Goal: Task Accomplishment & Management: Use online tool/utility

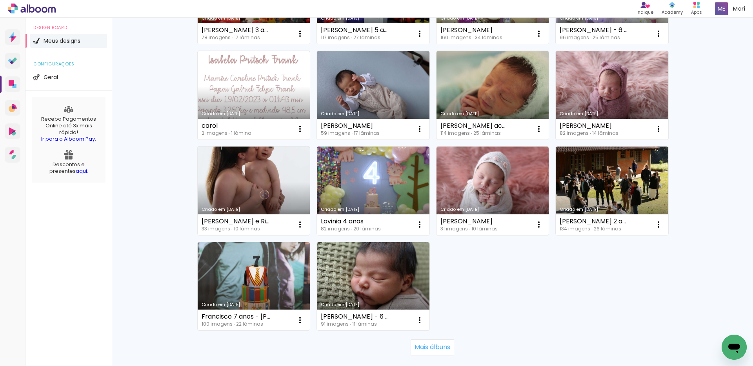
scroll to position [492, 0]
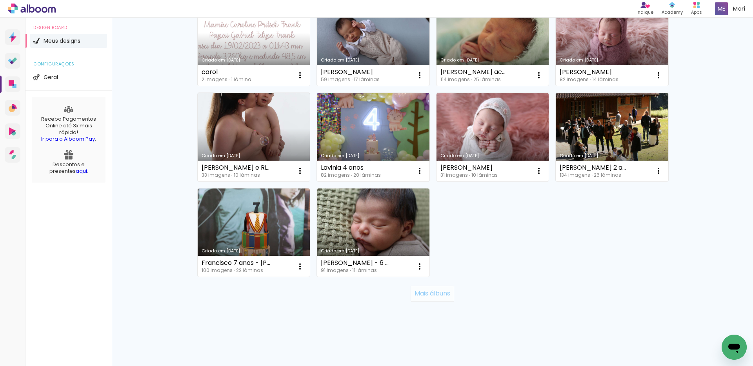
click at [0, 0] on slot "Mais álbuns" at bounding box center [0, 0] width 0 height 0
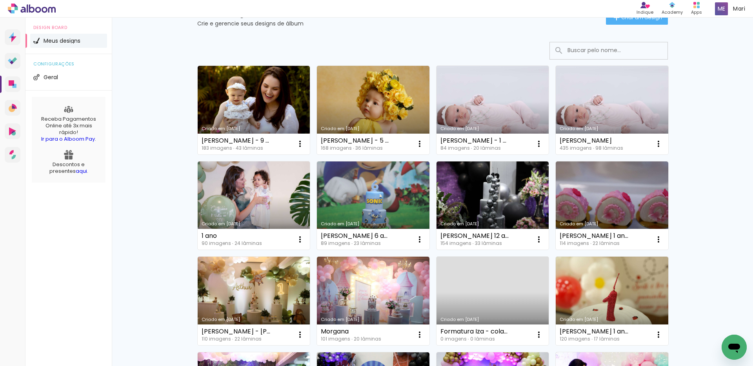
scroll to position [0, 0]
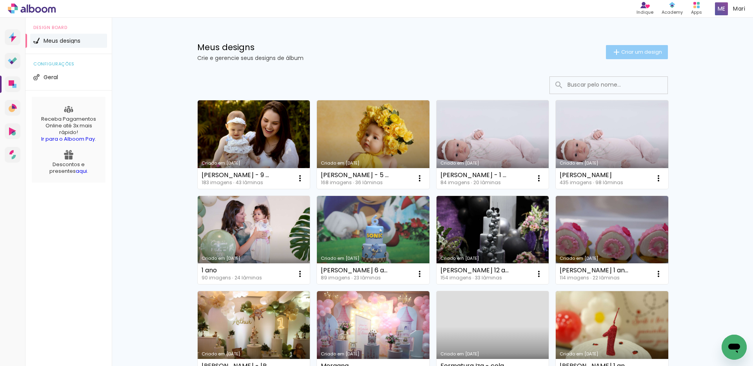
click at [629, 53] on span "Criar um design" at bounding box center [641, 51] width 41 height 5
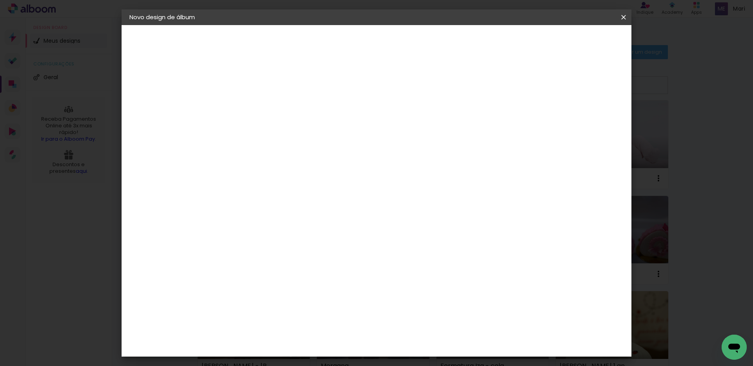
click at [0, 0] on paper-input-container "Título do álbum" at bounding box center [0, 0] width 0 height 0
type input "[PERSON_NAME] - [PERSON_NAME] 1 ano"
type paper-input "[PERSON_NAME] - [PERSON_NAME] 1 ano"
click at [0, 0] on slot "Avançar" at bounding box center [0, 0] width 0 height 0
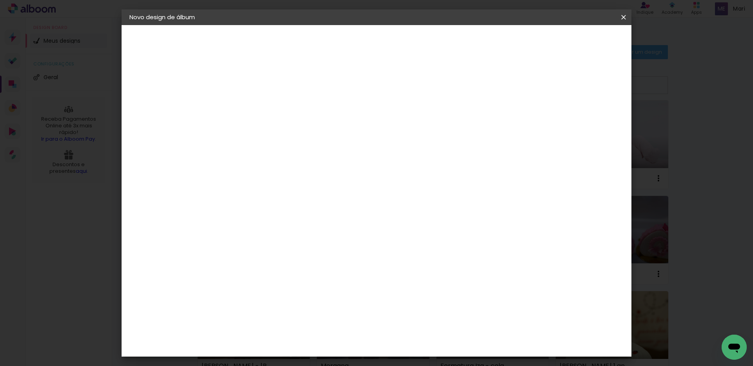
scroll to position [39, 0]
click at [0, 0] on slot "Avançar" at bounding box center [0, 0] width 0 height 0
click at [530, 84] on div at bounding box center [526, 84] width 7 height 7
type paper-checkbox "on"
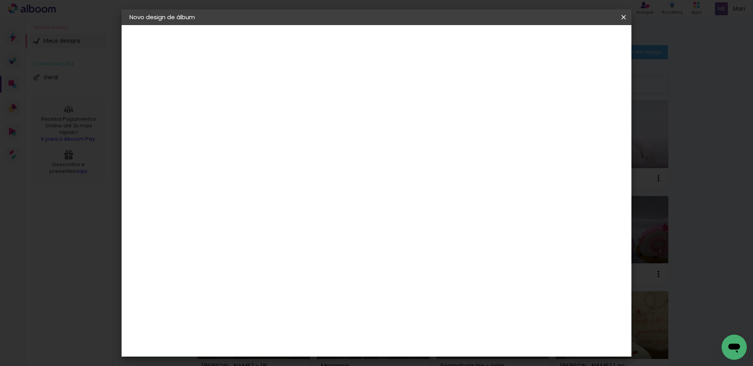
click at [574, 42] on span "Iniciar design" at bounding box center [556, 41] width 36 height 5
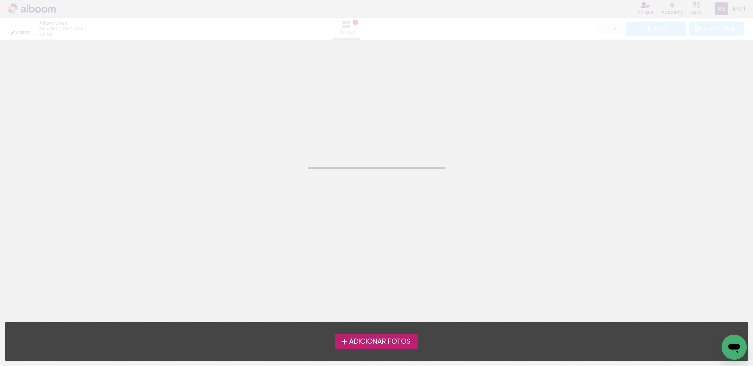
click at [373, 342] on span "Adicionar Fotos" at bounding box center [380, 342] width 62 height 7
click at [0, 0] on input "file" at bounding box center [0, 0] width 0 height 0
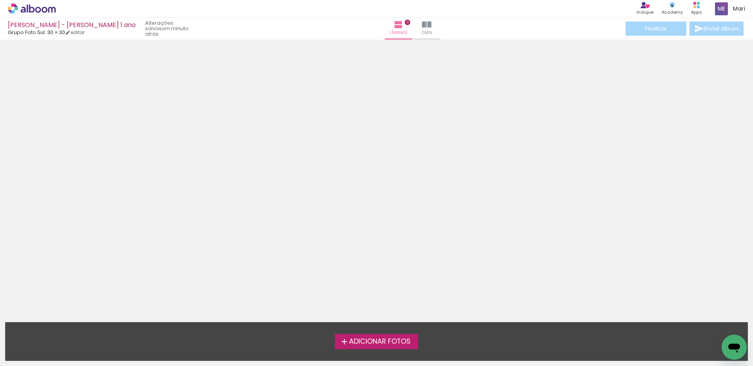
click at [391, 339] on span "Adicionar Fotos" at bounding box center [380, 342] width 62 height 7
click at [0, 0] on input "file" at bounding box center [0, 0] width 0 height 0
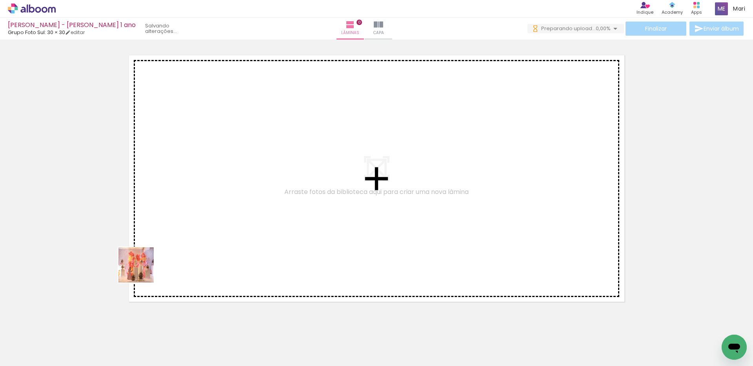
drag, startPoint x: 142, startPoint y: 271, endPoint x: 122, endPoint y: 355, distance: 86.8
click at [195, 220] on quentale-workspace at bounding box center [376, 183] width 753 height 366
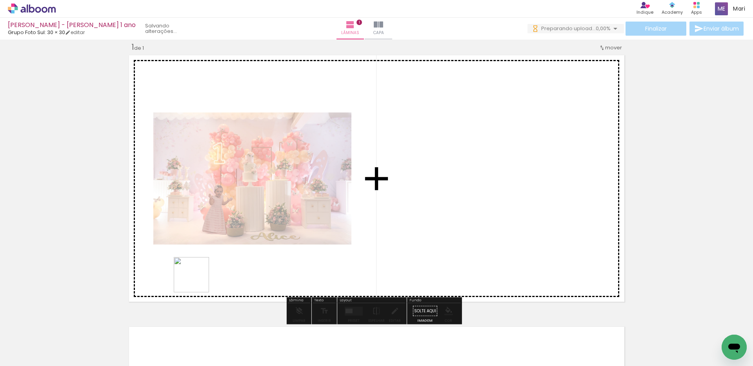
drag, startPoint x: 127, startPoint y: 341, endPoint x: 355, endPoint y: 210, distance: 262.2
click at [355, 210] on quentale-workspace at bounding box center [376, 183] width 753 height 366
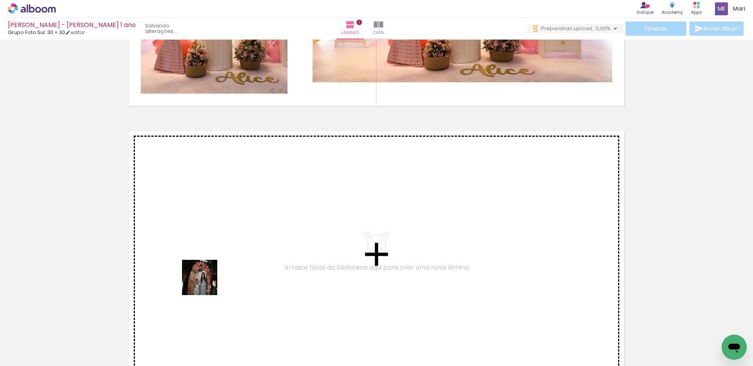
drag, startPoint x: 177, startPoint y: 345, endPoint x: 220, endPoint y: 259, distance: 96.3
click at [220, 259] on quentale-workspace at bounding box center [376, 183] width 753 height 366
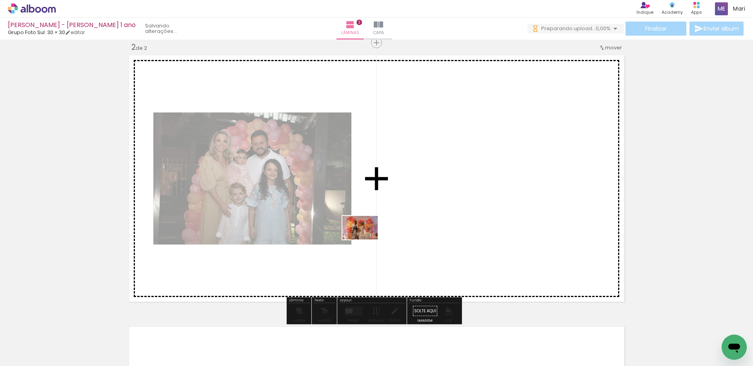
drag, startPoint x: 220, startPoint y: 344, endPoint x: 371, endPoint y: 235, distance: 186.0
click at [371, 235] on quentale-workspace at bounding box center [376, 183] width 753 height 366
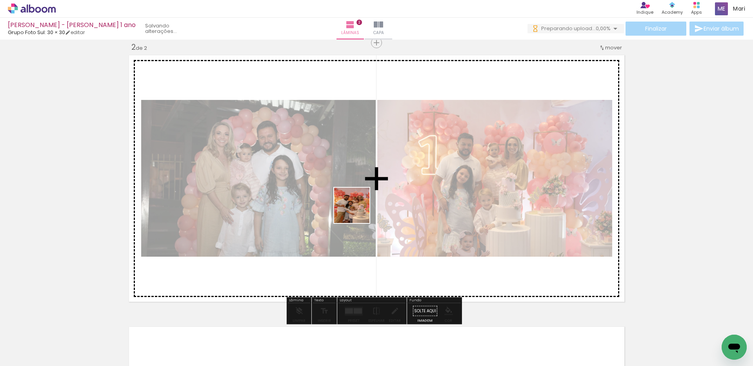
drag, startPoint x: 259, startPoint y: 334, endPoint x: 359, endPoint y: 209, distance: 159.4
click at [359, 209] on quentale-workspace at bounding box center [376, 183] width 753 height 366
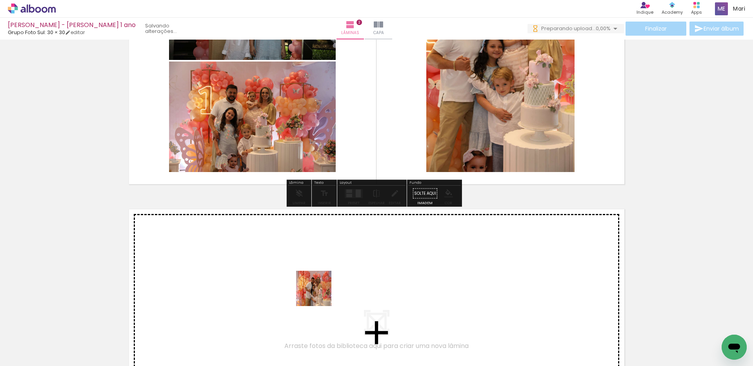
drag, startPoint x: 306, startPoint y: 338, endPoint x: 326, endPoint y: 273, distance: 67.9
click at [326, 273] on quentale-workspace at bounding box center [376, 183] width 753 height 366
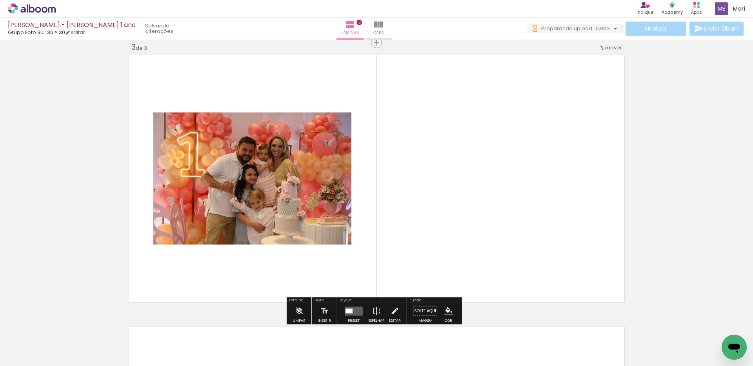
scroll to position [593, 0]
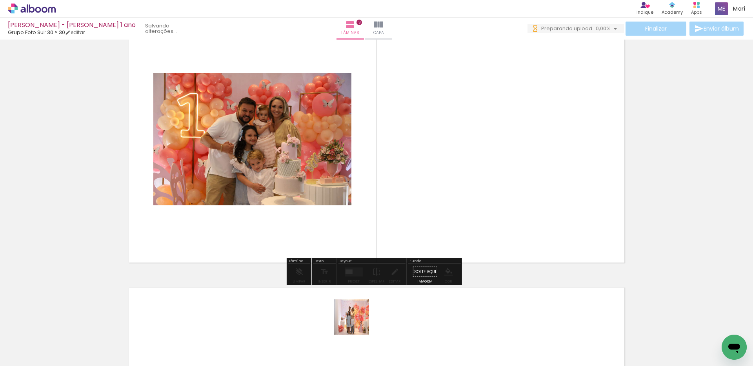
drag, startPoint x: 357, startPoint y: 323, endPoint x: 418, endPoint y: 217, distance: 122.8
click at [418, 217] on quentale-workspace at bounding box center [376, 183] width 753 height 366
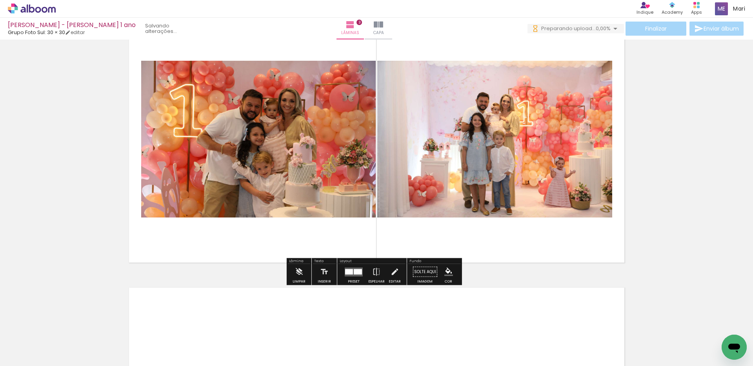
scroll to position [0, 0]
click at [346, 270] on div at bounding box center [349, 271] width 8 height 5
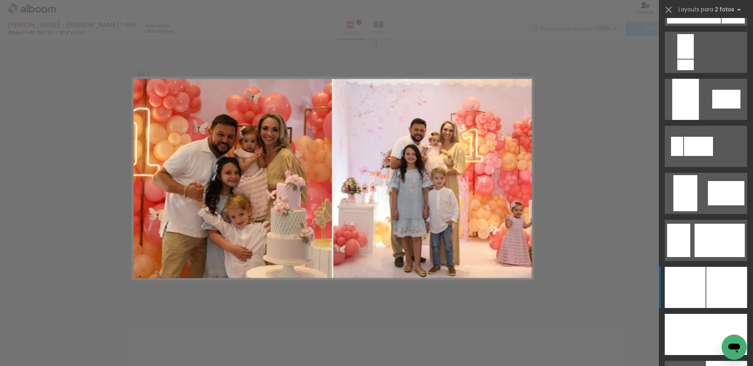
click at [690, 120] on div at bounding box center [685, 99] width 27 height 41
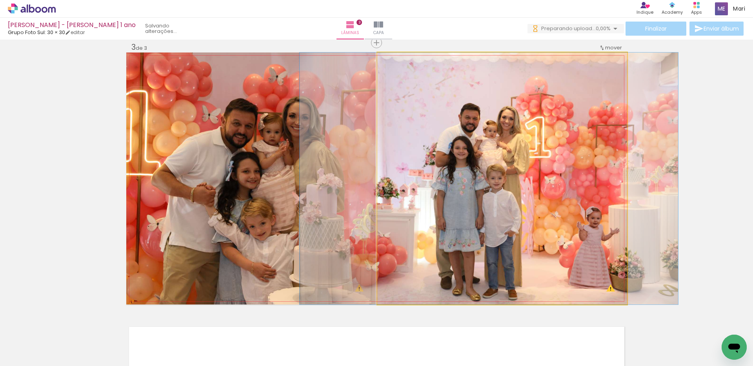
drag, startPoint x: 463, startPoint y: 214, endPoint x: 450, endPoint y: 218, distance: 13.8
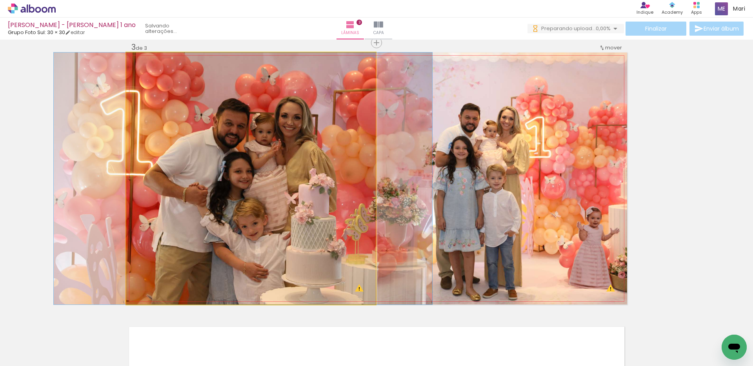
drag, startPoint x: 309, startPoint y: 202, endPoint x: 301, endPoint y: 204, distance: 8.1
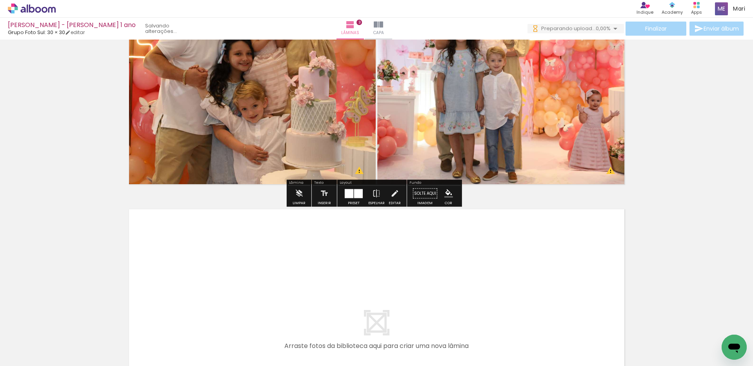
scroll to position [750, 0]
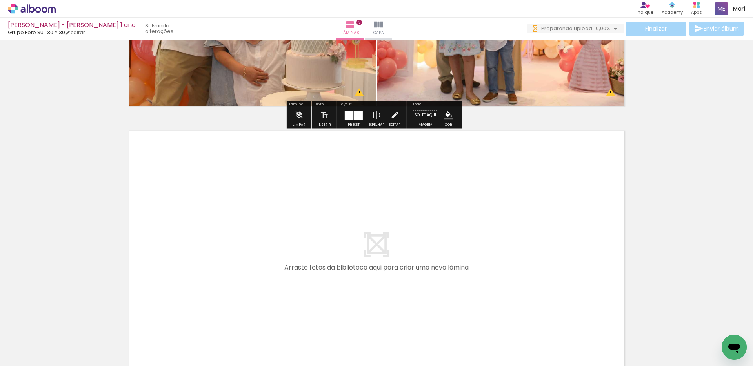
drag, startPoint x: 381, startPoint y: 343, endPoint x: 461, endPoint y: 355, distance: 80.6
click at [385, 247] on quentale-workspace at bounding box center [376, 183] width 753 height 366
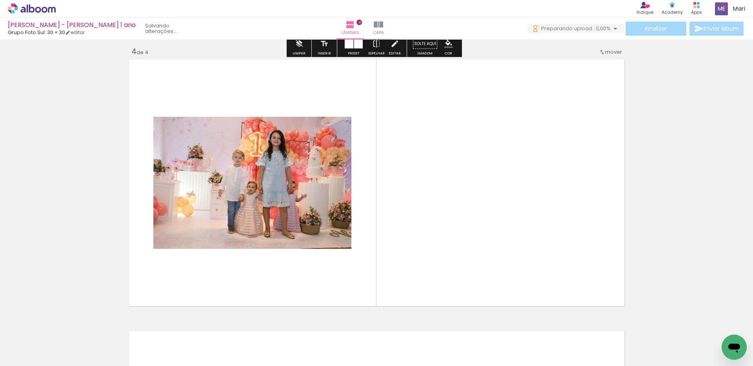
scroll to position [825, 0]
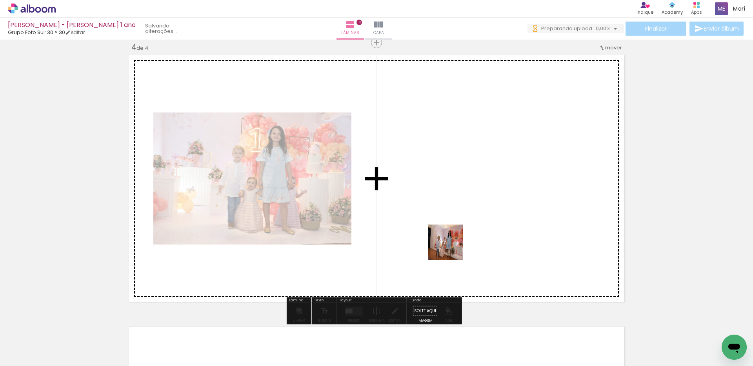
drag, startPoint x: 448, startPoint y: 273, endPoint x: 452, endPoint y: 246, distance: 27.0
click at [452, 246] on quentale-workspace at bounding box center [376, 183] width 753 height 366
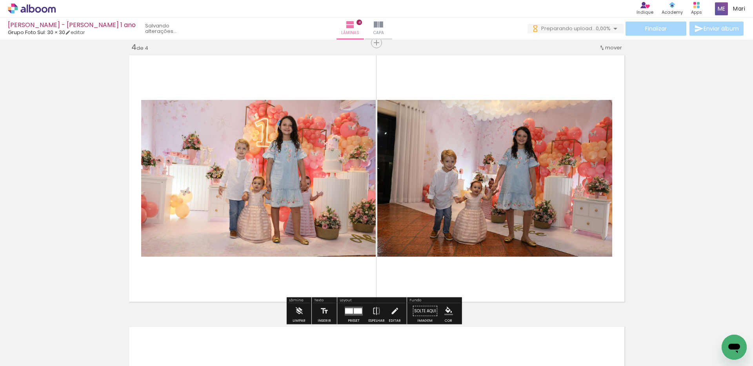
drag, startPoint x: 348, startPoint y: 308, endPoint x: 353, endPoint y: 304, distance: 5.8
click at [348, 308] on quentale-layouter at bounding box center [354, 311] width 18 height 9
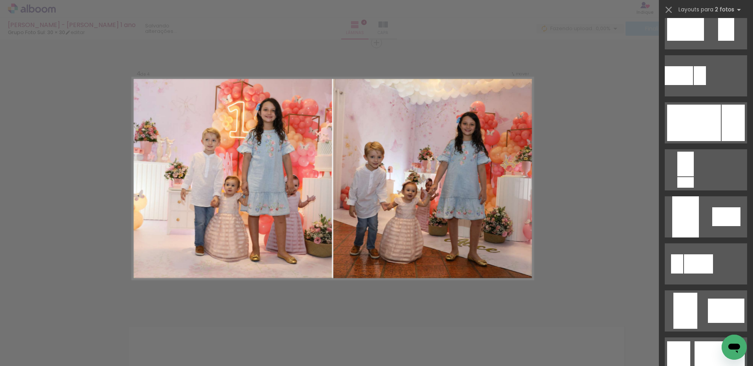
scroll to position [1765, 0]
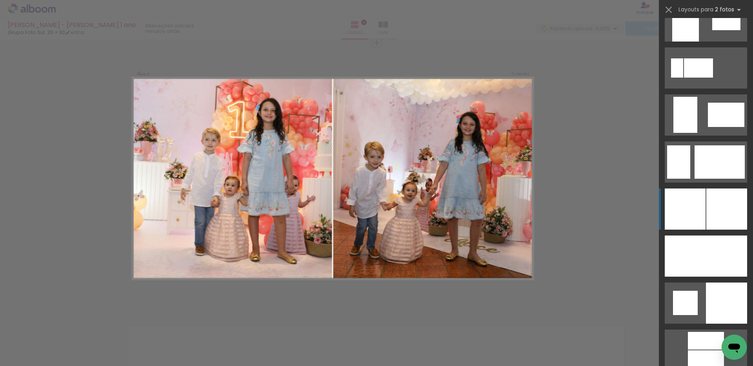
click at [708, 283] on div at bounding box center [726, 303] width 41 height 41
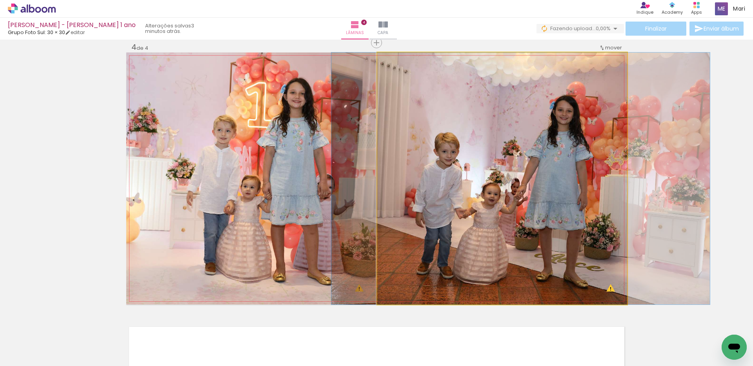
drag, startPoint x: 474, startPoint y: 202, endPoint x: 492, endPoint y: 202, distance: 18.4
click at [505, 203] on quentale-photo at bounding box center [502, 179] width 250 height 252
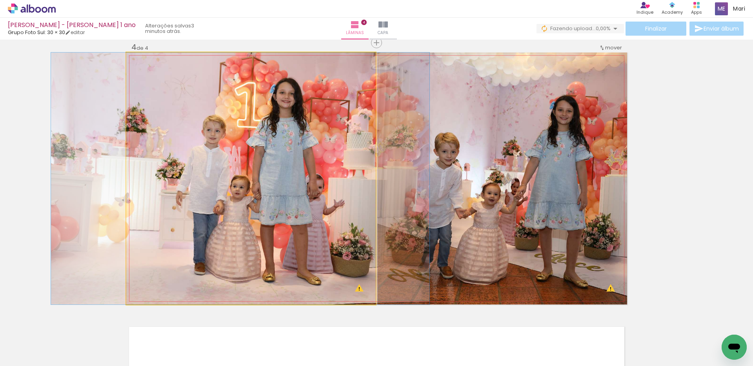
drag, startPoint x: 317, startPoint y: 208, endPoint x: 307, endPoint y: 210, distance: 10.9
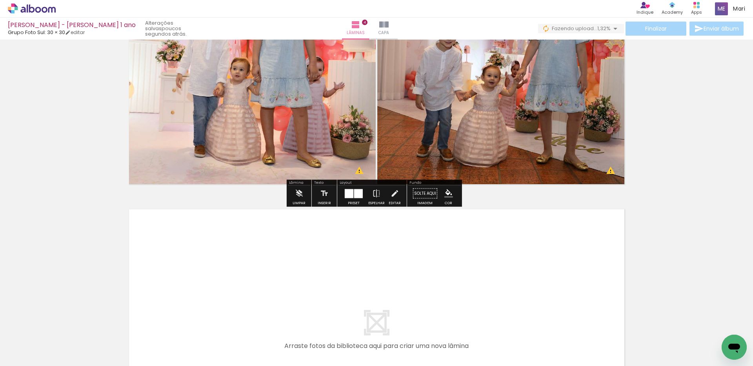
scroll to position [1061, 0]
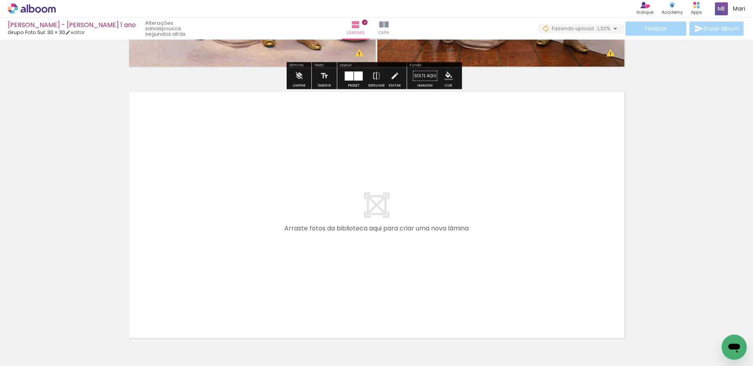
drag, startPoint x: 477, startPoint y: 342, endPoint x: 504, endPoint y: 335, distance: 27.9
click at [414, 260] on quentale-workspace at bounding box center [376, 183] width 753 height 366
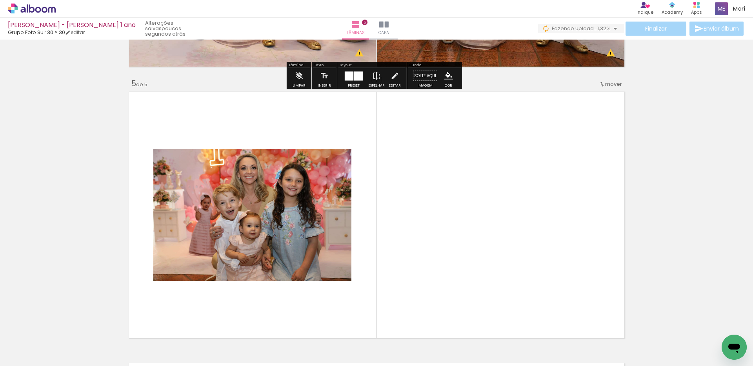
scroll to position [1097, 0]
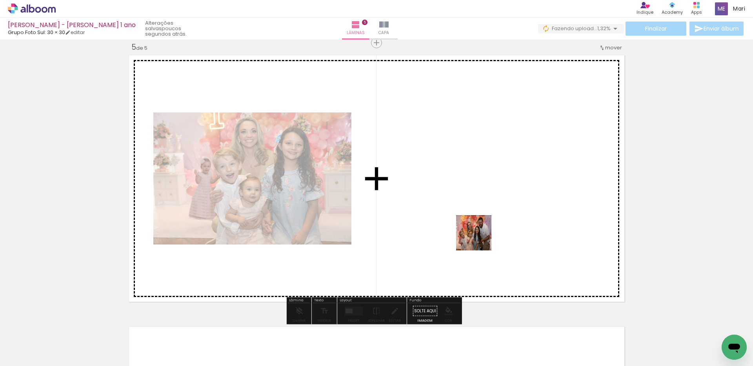
drag, startPoint x: 490, startPoint y: 253, endPoint x: 480, endPoint y: 239, distance: 17.7
click at [480, 239] on quentale-workspace at bounding box center [376, 183] width 753 height 366
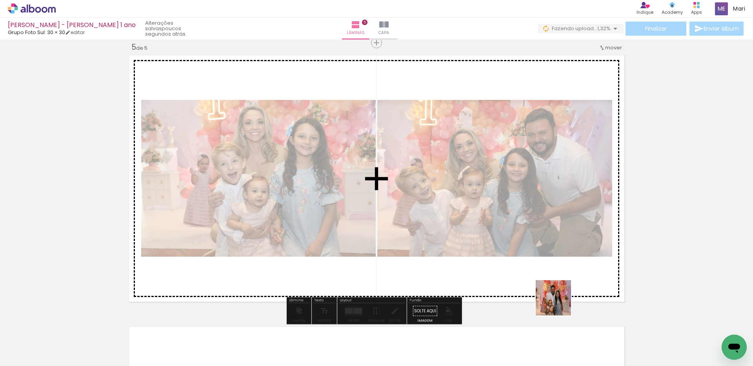
drag, startPoint x: 565, startPoint y: 326, endPoint x: 535, endPoint y: 222, distance: 107.7
click at [535, 222] on quentale-workspace at bounding box center [376, 183] width 753 height 366
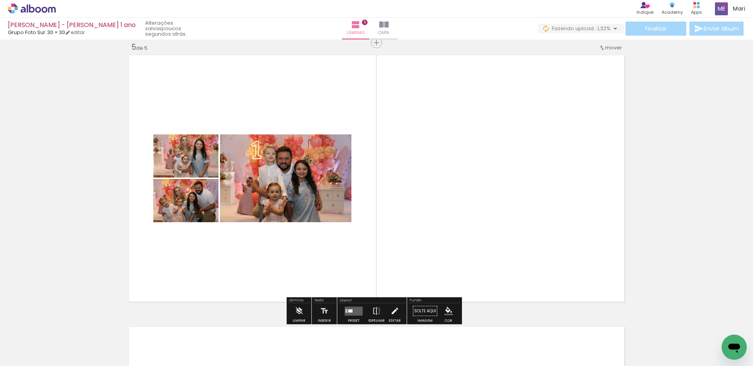
click at [353, 311] on quentale-layouter at bounding box center [354, 311] width 18 height 9
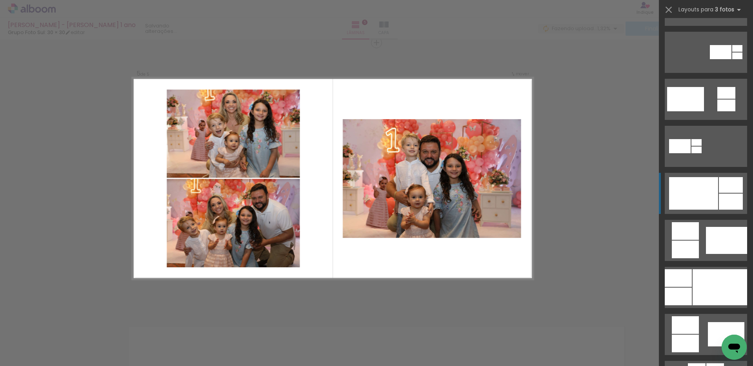
scroll to position [392, 0]
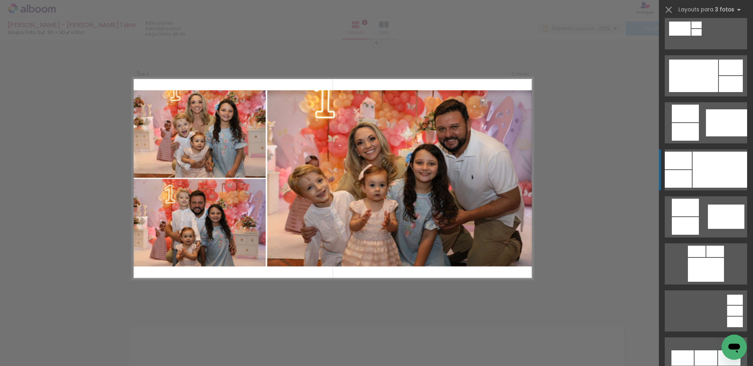
click at [708, 160] on div at bounding box center [720, 170] width 55 height 36
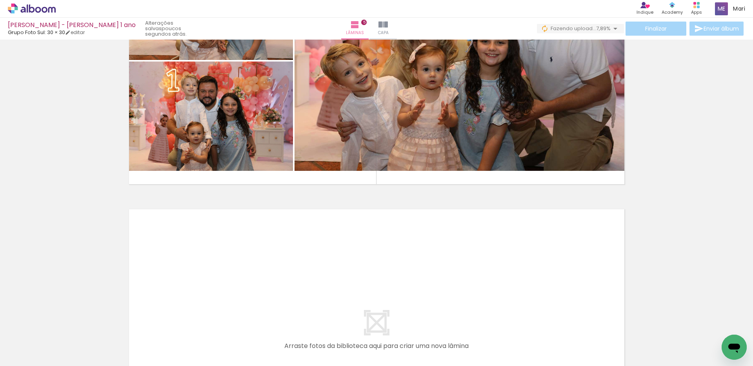
scroll to position [1293, 0]
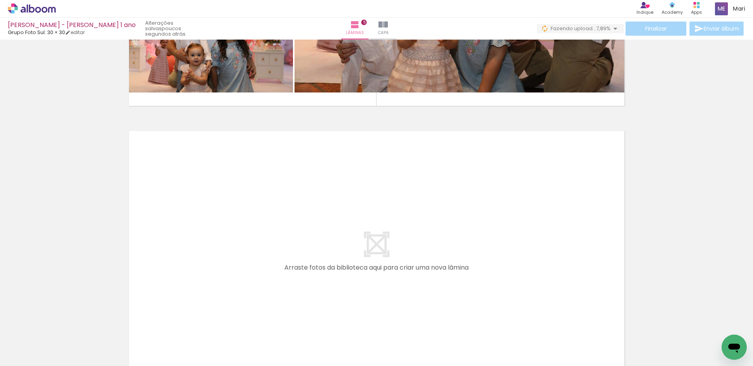
drag, startPoint x: 138, startPoint y: 343, endPoint x: 185, endPoint y: 328, distance: 48.9
click at [171, 276] on quentale-workspace at bounding box center [376, 183] width 753 height 366
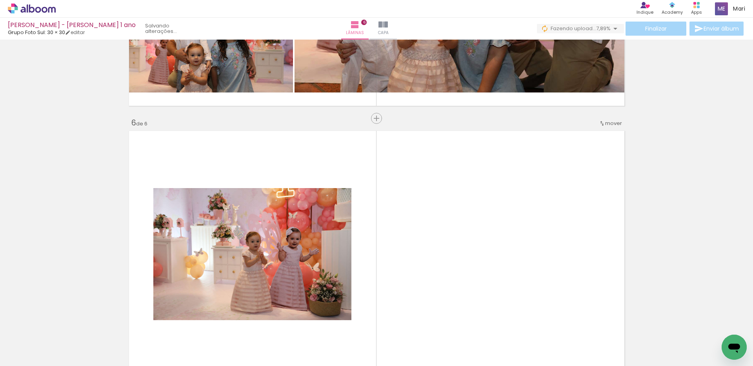
scroll to position [1369, 0]
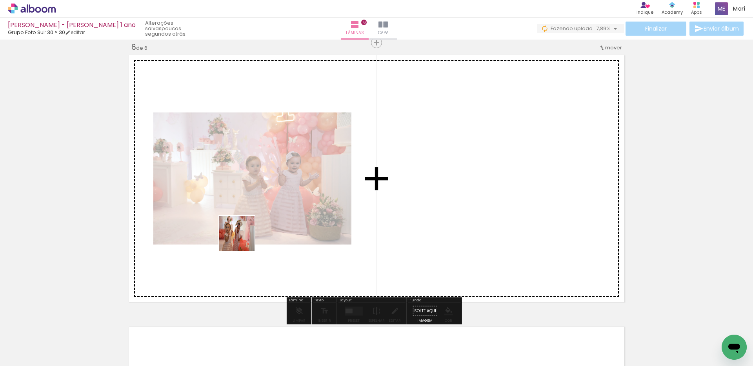
drag, startPoint x: 181, startPoint y: 340, endPoint x: 245, endPoint y: 318, distance: 67.4
click at [244, 239] on quentale-workspace at bounding box center [376, 183] width 753 height 366
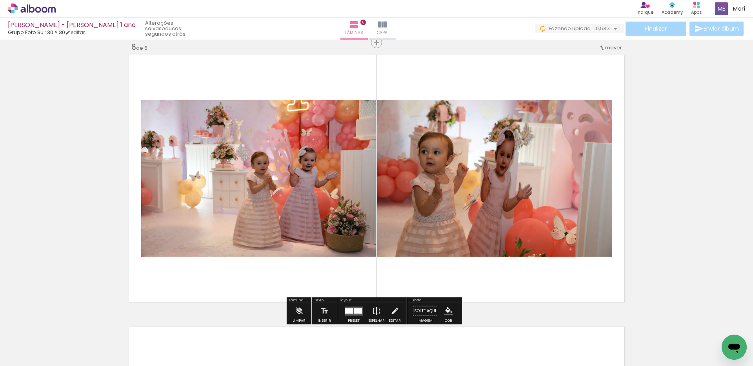
drag, startPoint x: 235, startPoint y: 339, endPoint x: 258, endPoint y: 355, distance: 27.6
click at [278, 261] on quentale-workspace at bounding box center [376, 183] width 753 height 366
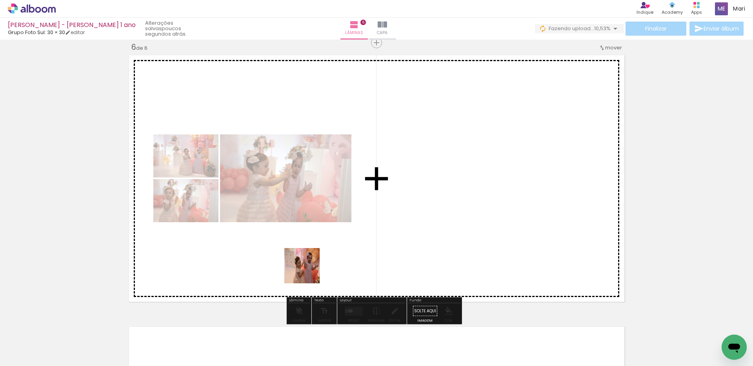
drag, startPoint x: 274, startPoint y: 341, endPoint x: 311, endPoint y: 266, distance: 83.3
click at [311, 267] on quentale-workspace at bounding box center [376, 183] width 753 height 366
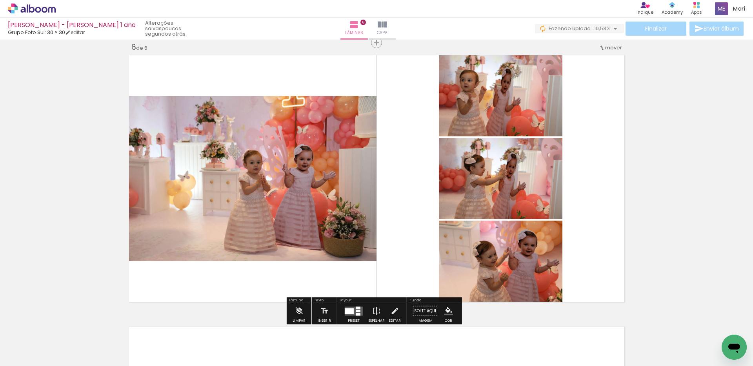
scroll to position [1408, 0]
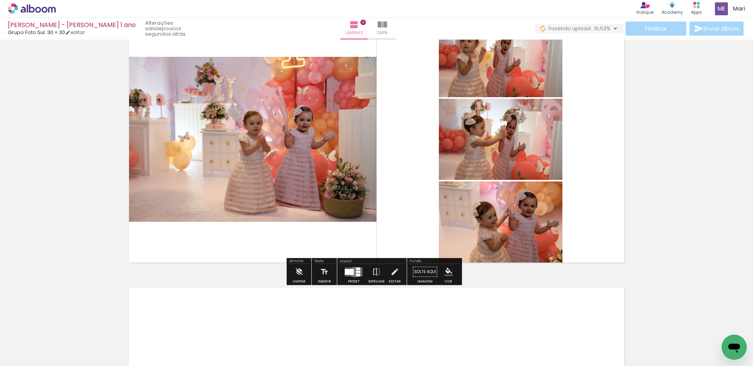
click at [353, 272] on quentale-layouter at bounding box center [354, 272] width 18 height 9
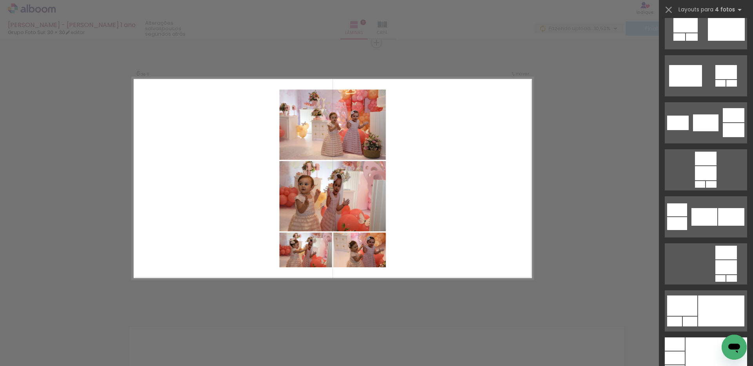
scroll to position [2589, 0]
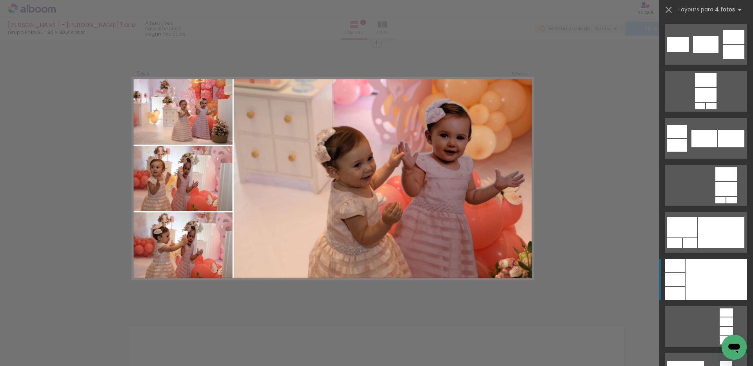
click at [698, 275] on div at bounding box center [717, 279] width 62 height 41
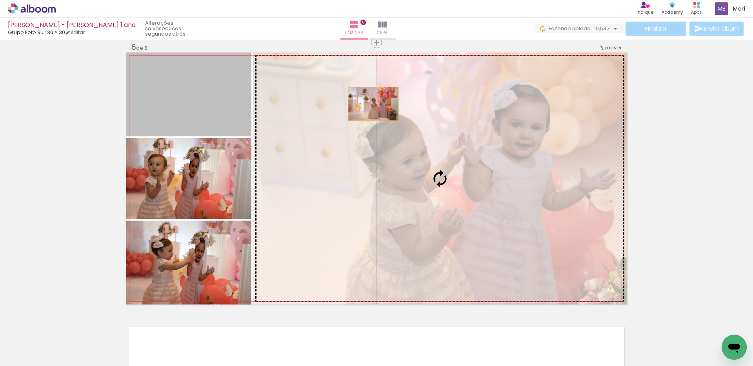
drag, startPoint x: 216, startPoint y: 104, endPoint x: 415, endPoint y: 104, distance: 198.5
click at [0, 0] on slot at bounding box center [0, 0] width 0 height 0
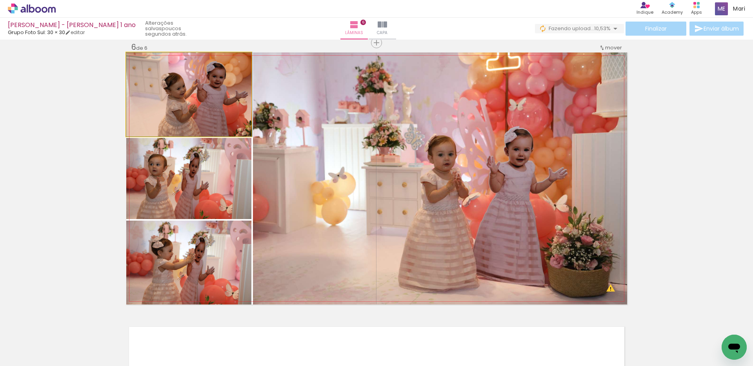
drag, startPoint x: 199, startPoint y: 106, endPoint x: 429, endPoint y: 105, distance: 229.9
click at [0, 0] on slot at bounding box center [0, 0] width 0 height 0
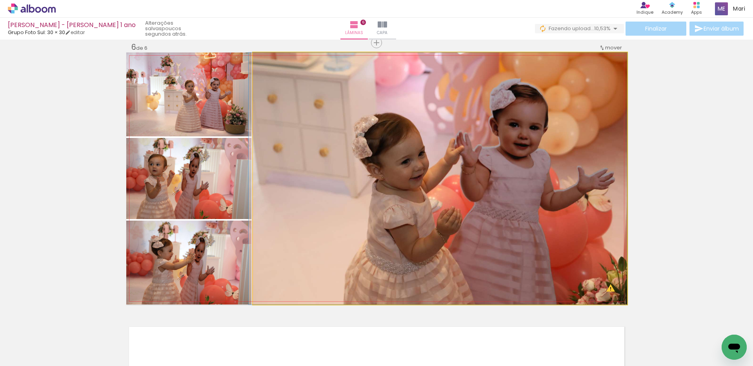
drag, startPoint x: 437, startPoint y: 142, endPoint x: 421, endPoint y: 139, distance: 17.1
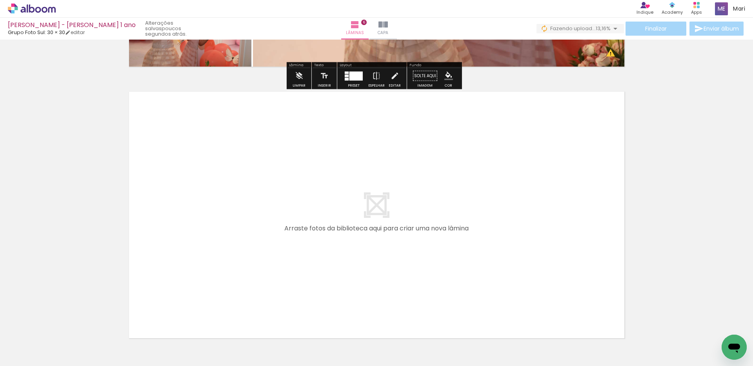
scroll to position [1644, 0]
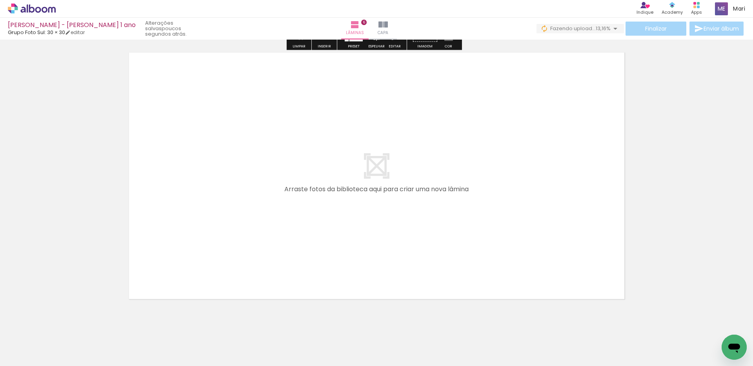
drag, startPoint x: 318, startPoint y: 274, endPoint x: 356, endPoint y: 330, distance: 68.1
click at [319, 222] on quentale-workspace at bounding box center [376, 183] width 753 height 366
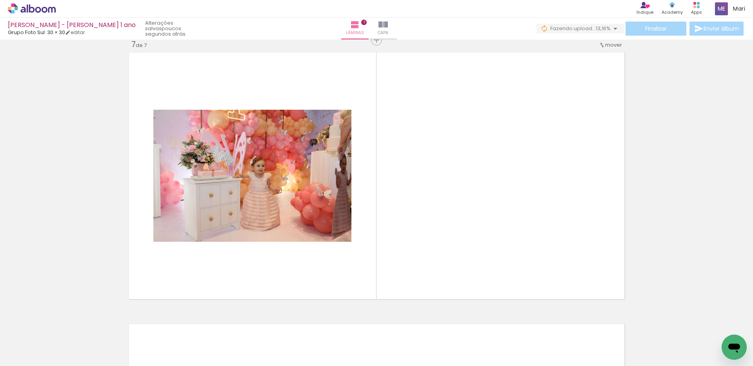
scroll to position [1641, 0]
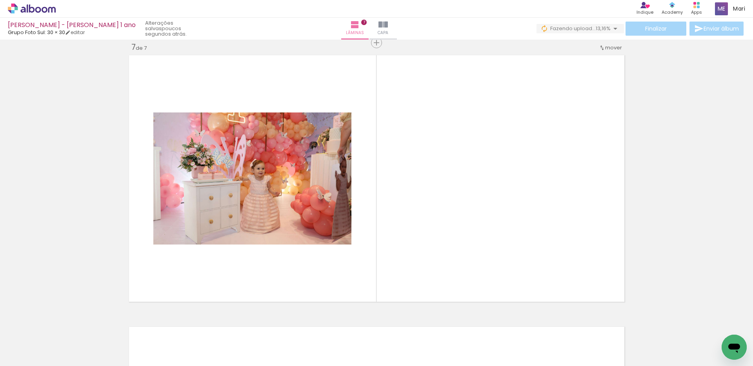
drag, startPoint x: 379, startPoint y: 280, endPoint x: 388, endPoint y: 244, distance: 36.7
click at [388, 244] on quentale-workspace at bounding box center [376, 183] width 753 height 366
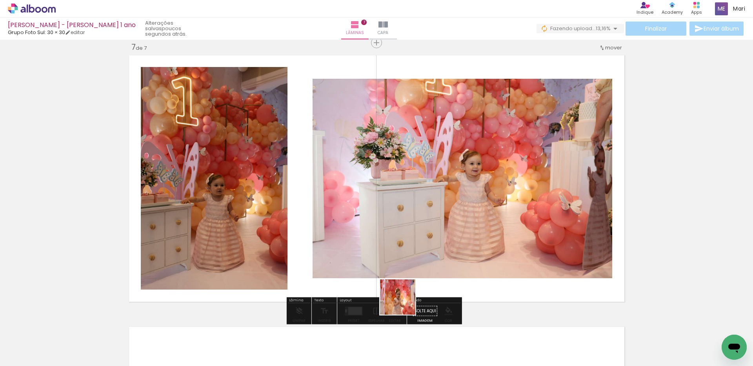
drag, startPoint x: 395, startPoint y: 337, endPoint x: 412, endPoint y: 244, distance: 94.6
click at [412, 244] on quentale-workspace at bounding box center [376, 183] width 753 height 366
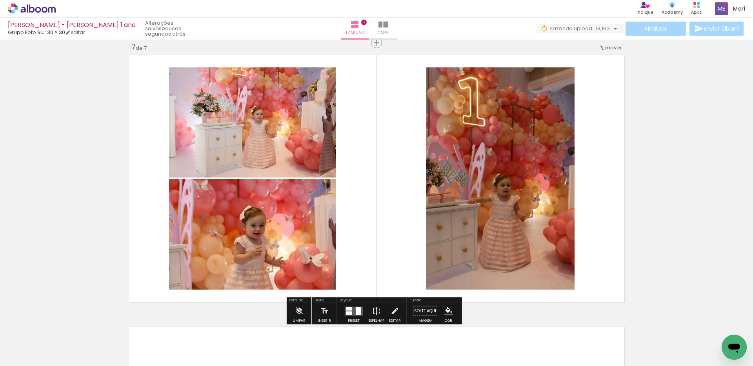
click at [348, 311] on quentale-layouter at bounding box center [354, 311] width 18 height 9
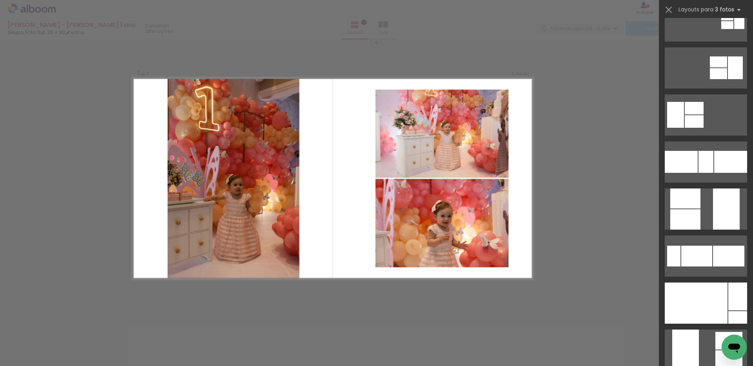
scroll to position [275, 0]
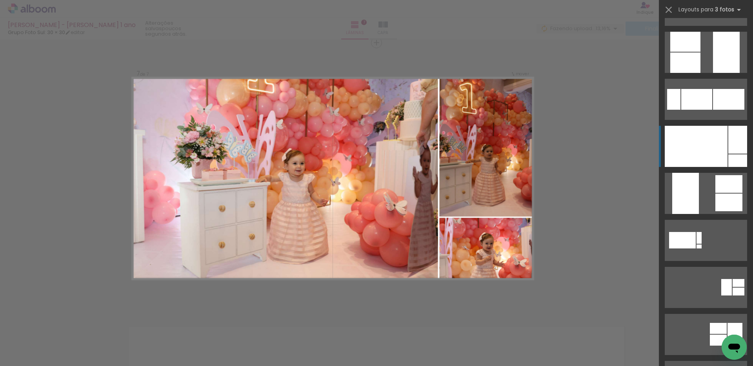
click at [701, 73] on div at bounding box center [685, 63] width 30 height 20
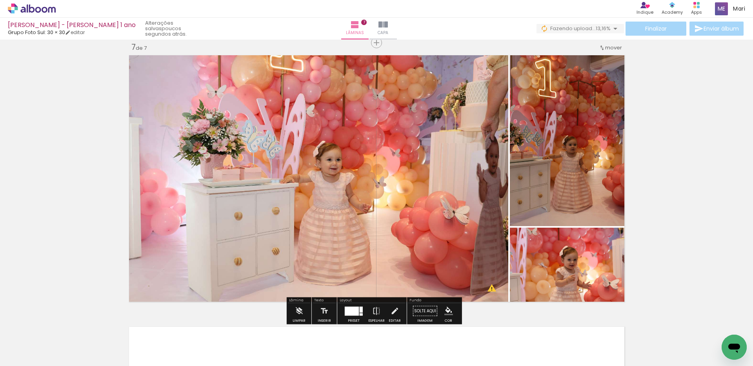
drag, startPoint x: 585, startPoint y: 273, endPoint x: 366, endPoint y: 168, distance: 243.0
click at [0, 0] on slot at bounding box center [0, 0] width 0 height 0
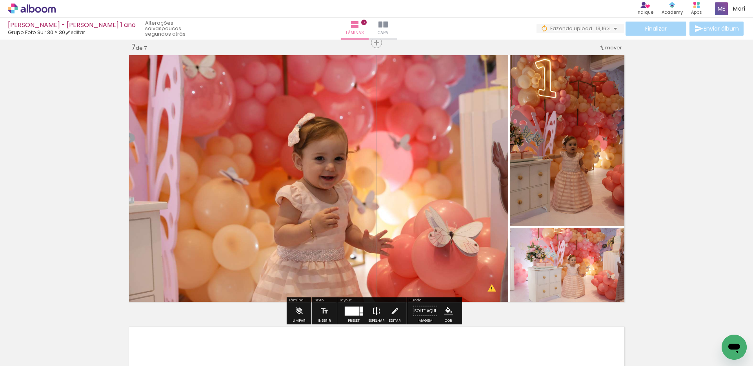
click at [373, 309] on iron-icon at bounding box center [376, 312] width 9 height 16
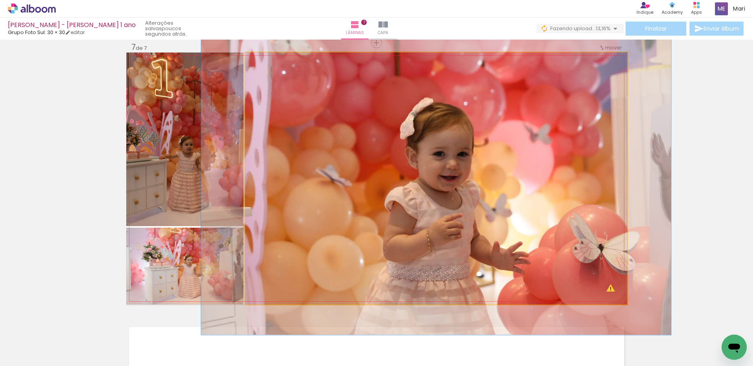
drag, startPoint x: 260, startPoint y: 60, endPoint x: 266, endPoint y: 60, distance: 5.5
type paper-slider "123"
click at [266, 60] on div at bounding box center [269, 60] width 7 height 7
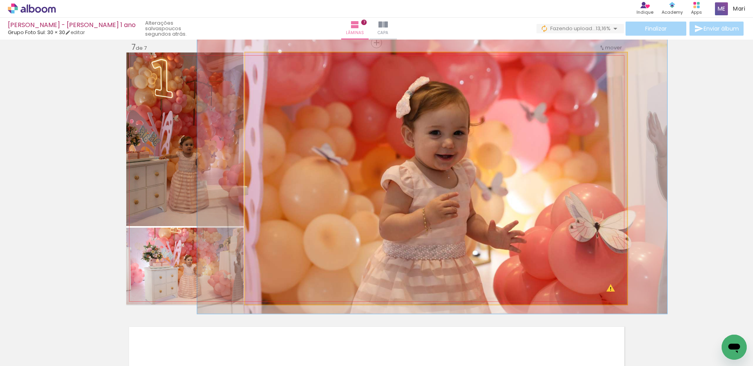
drag, startPoint x: 369, startPoint y: 151, endPoint x: 365, endPoint y: 129, distance: 22.7
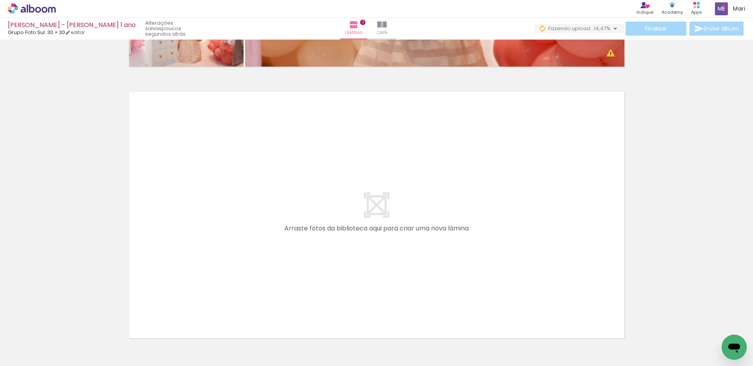
scroll to position [1916, 0]
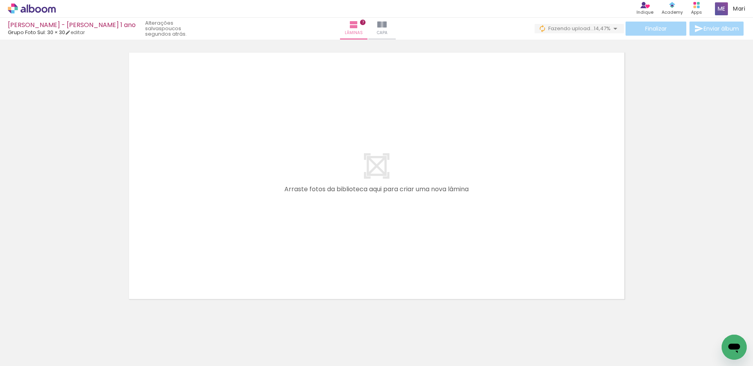
drag, startPoint x: 195, startPoint y: 345, endPoint x: 250, endPoint y: 226, distance: 130.6
click at [233, 222] on quentale-workspace at bounding box center [376, 183] width 753 height 366
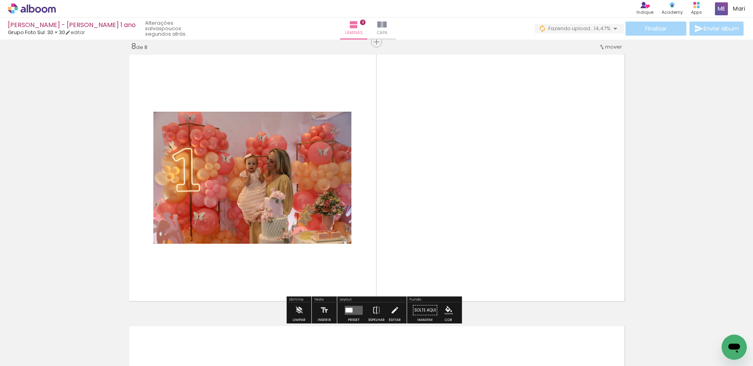
scroll to position [1913, 0]
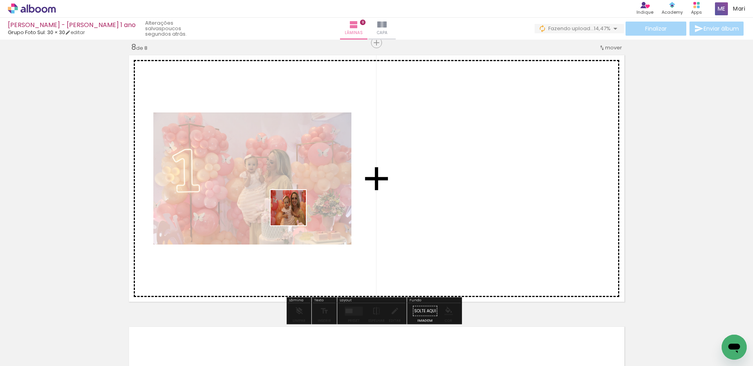
drag, startPoint x: 246, startPoint y: 340, endPoint x: 295, endPoint y: 315, distance: 55.8
click at [297, 207] on quentale-workspace at bounding box center [376, 183] width 753 height 366
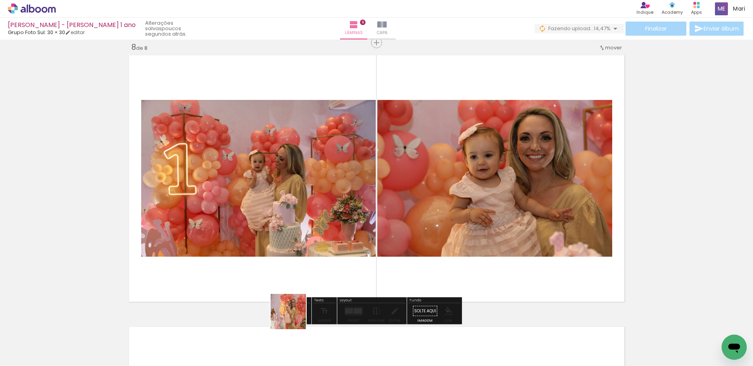
drag, startPoint x: 288, startPoint y: 338, endPoint x: 325, endPoint y: 326, distance: 39.6
click at [326, 207] on quentale-workspace at bounding box center [376, 183] width 753 height 366
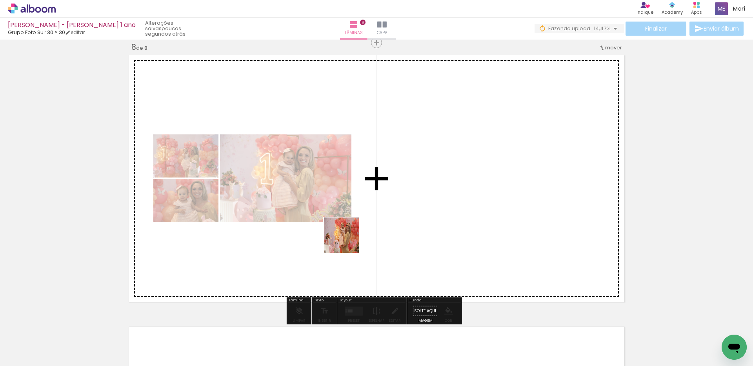
drag, startPoint x: 348, startPoint y: 241, endPoint x: 370, endPoint y: 133, distance: 111.0
click at [354, 195] on quentale-workspace at bounding box center [376, 183] width 753 height 366
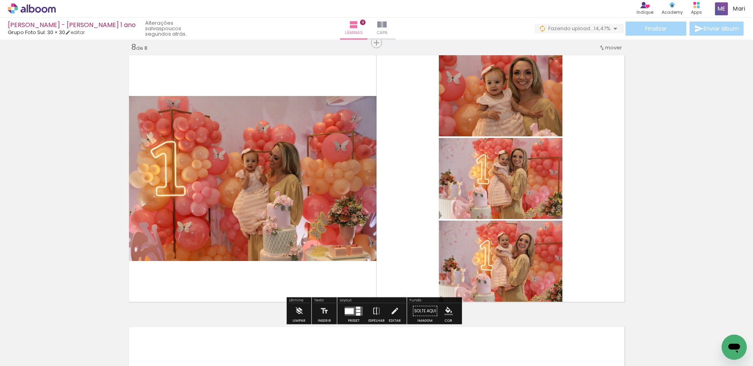
click at [353, 308] on quentale-layouter at bounding box center [354, 311] width 18 height 9
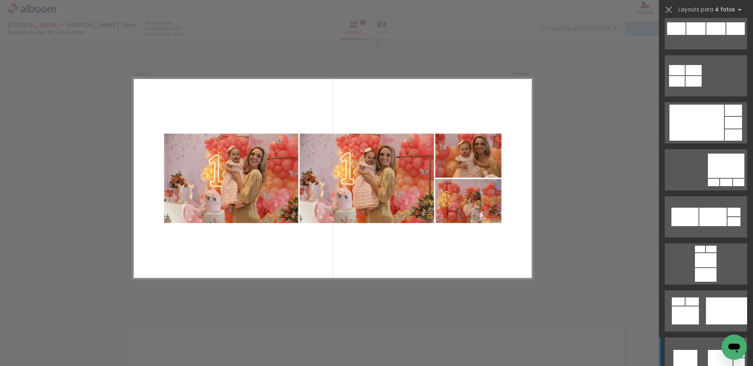
scroll to position [1961, 0]
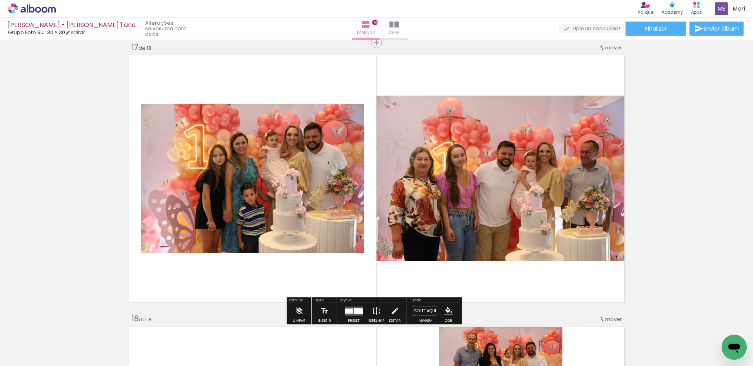
scroll to position [0, 1372]
